Goal: Complete application form: Complete application form

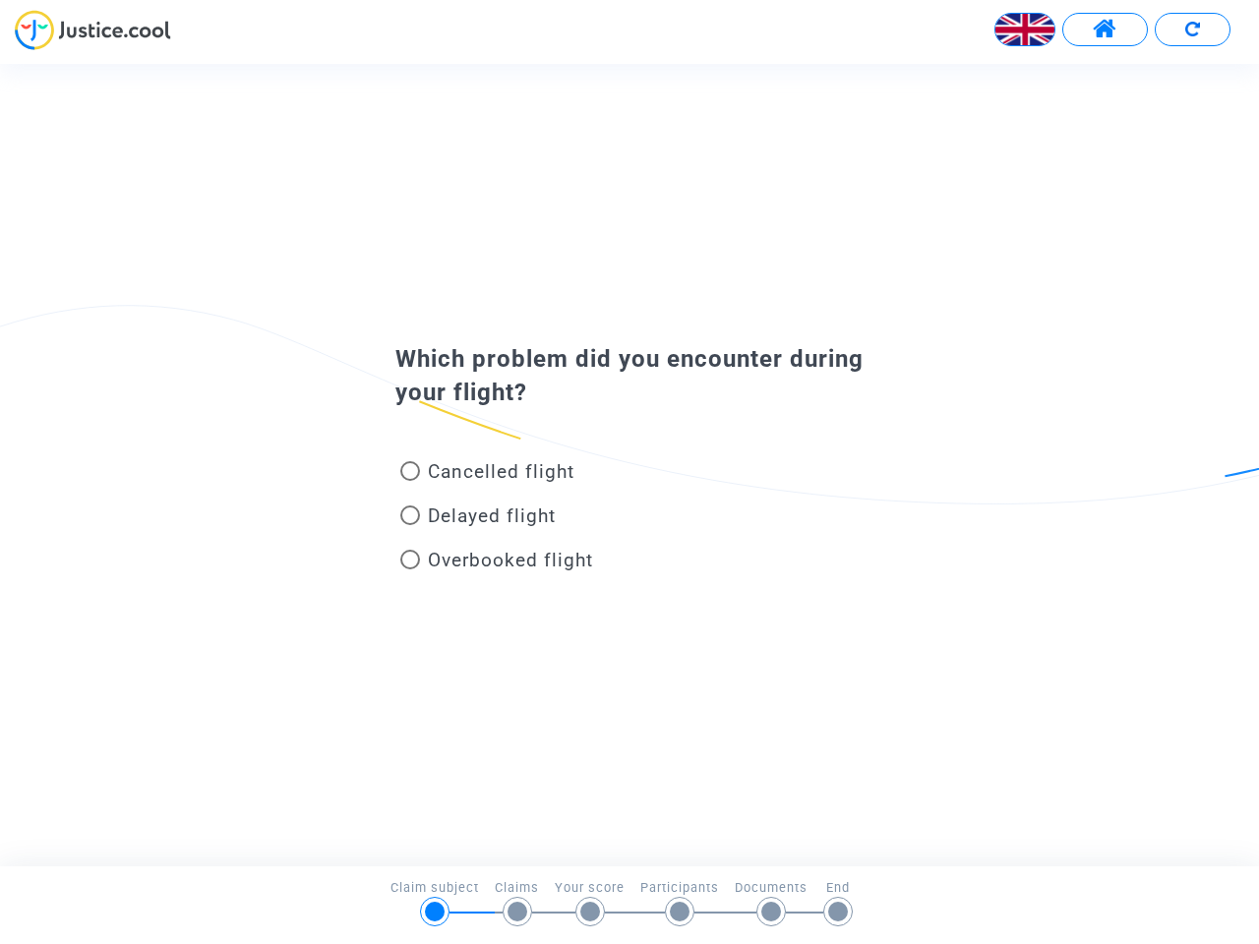
click at [1025, 30] on img at bounding box center [1025, 29] width 59 height 59
click at [1105, 30] on span at bounding box center [1105, 30] width 25 height 26
click at [1192, 30] on div at bounding box center [629, 37] width 1259 height 54
click at [630, 464] on div "Cancelled flight" at bounding box center [598, 476] width 434 height 44
click at [487, 475] on span "Cancelled flight" at bounding box center [501, 471] width 147 height 23
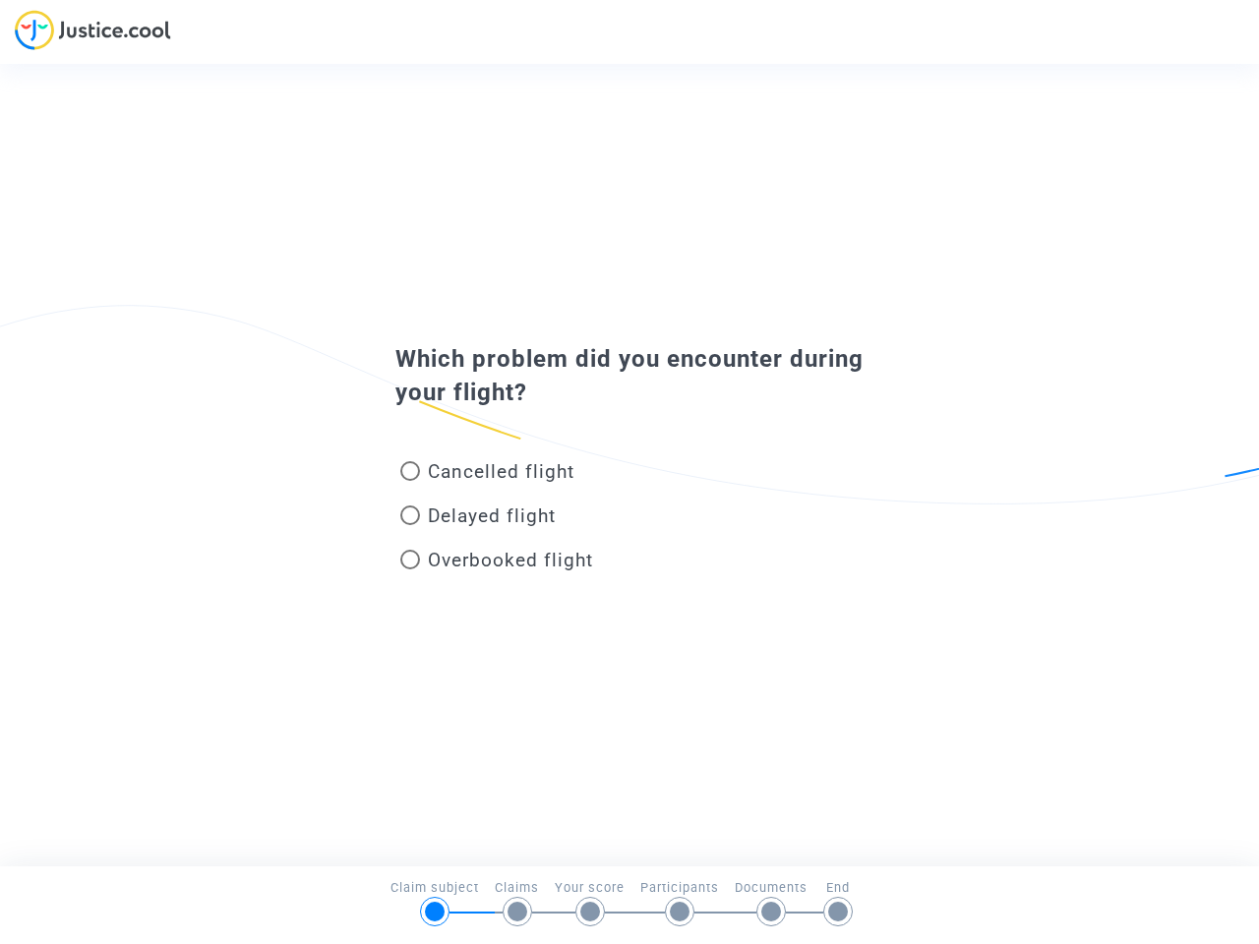
click at [410, 481] on input "Cancelled flight" at bounding box center [409, 481] width 1 height 1
radio input "true"
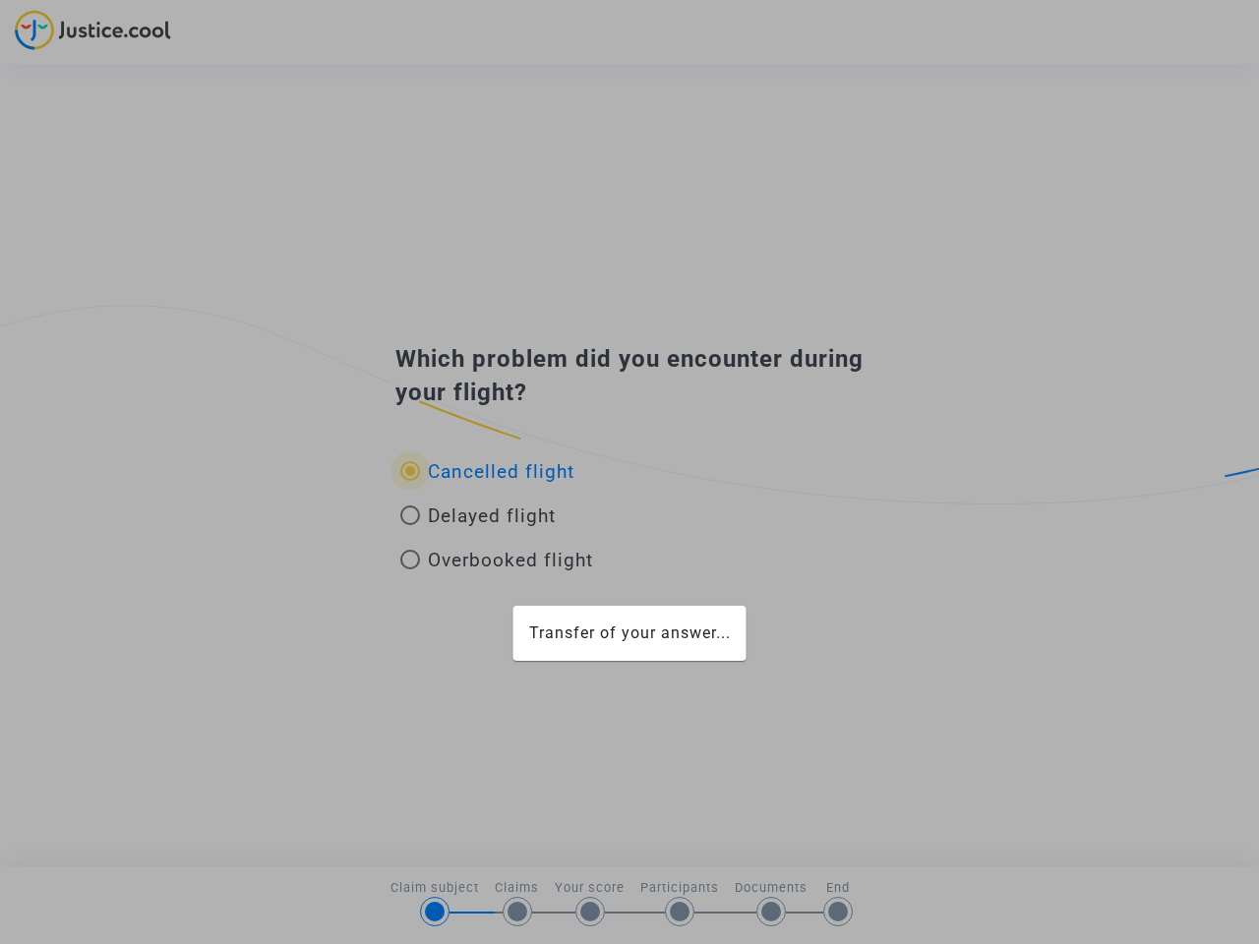
click at [487, 471] on div "Transfer of your answer..." at bounding box center [629, 472] width 1259 height 944
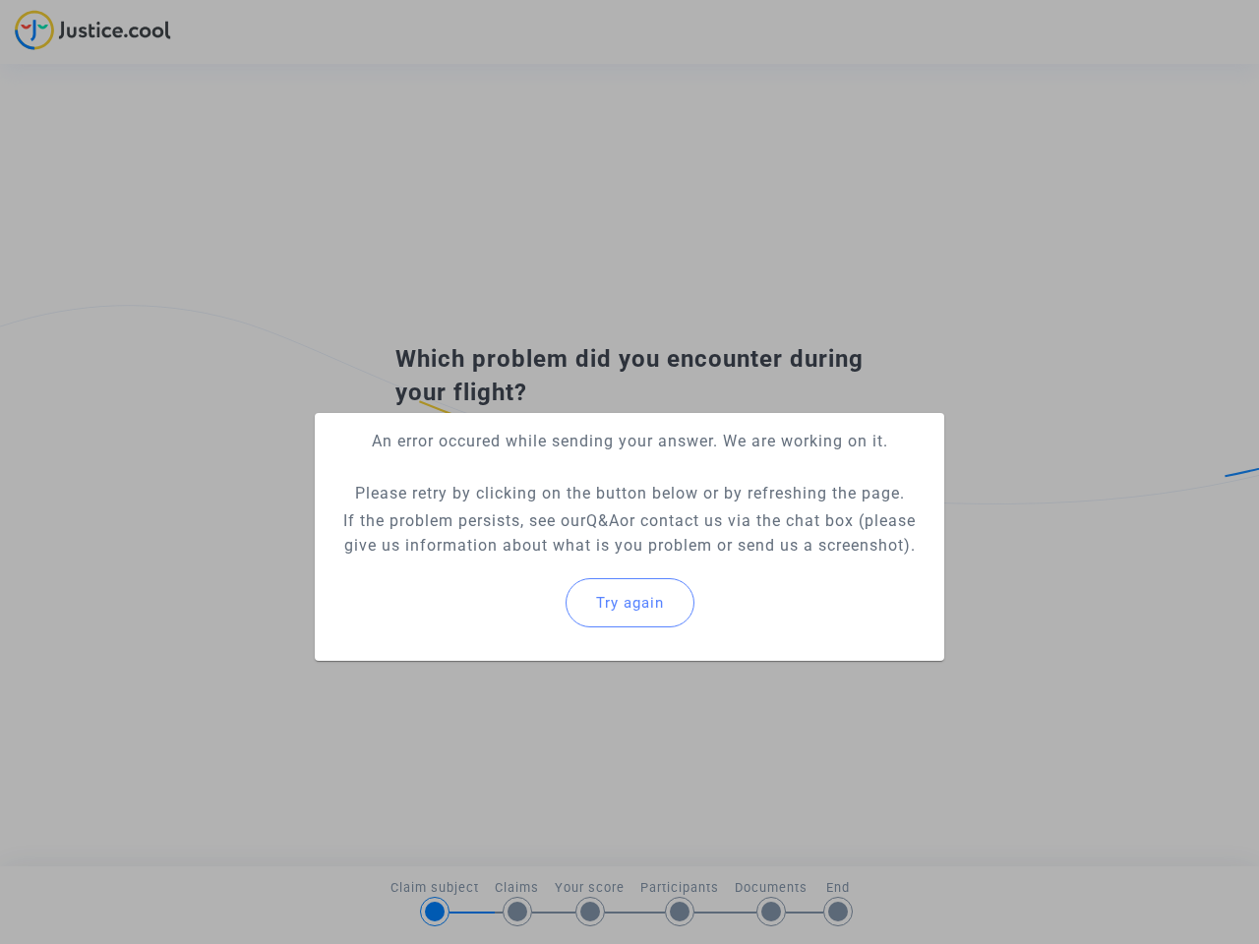
click at [478, 519] on p "If the problem persists, see our Q&A or contact us via the chat box (please giv…" at bounding box center [630, 533] width 598 height 49
click at [478, 516] on p "If the problem persists, see our Q&A or contact us via the chat box (please giv…" at bounding box center [630, 533] width 598 height 49
click at [497, 564] on div "Try again" at bounding box center [630, 603] width 598 height 85
click at [497, 560] on mat-card "An error occured while sending your answer. We are working on it. Please retry …" at bounding box center [630, 537] width 630 height 248
